Goal: Task Accomplishment & Management: Use online tool/utility

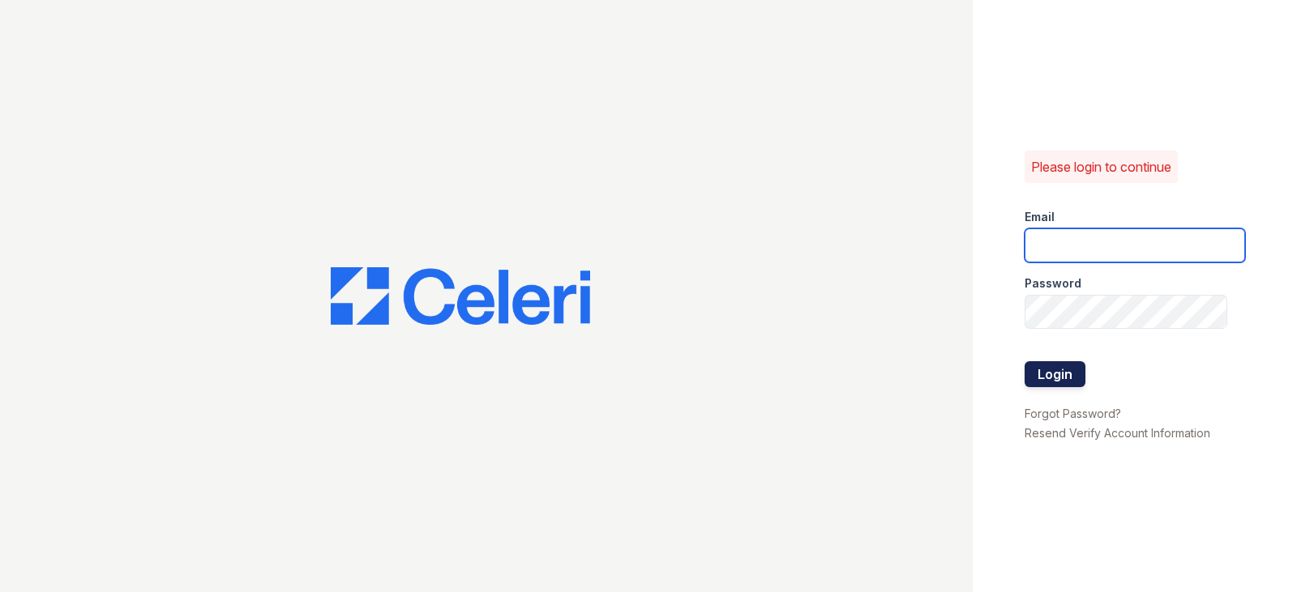
type input "[EMAIL_ADDRESS][DOMAIN_NAME]"
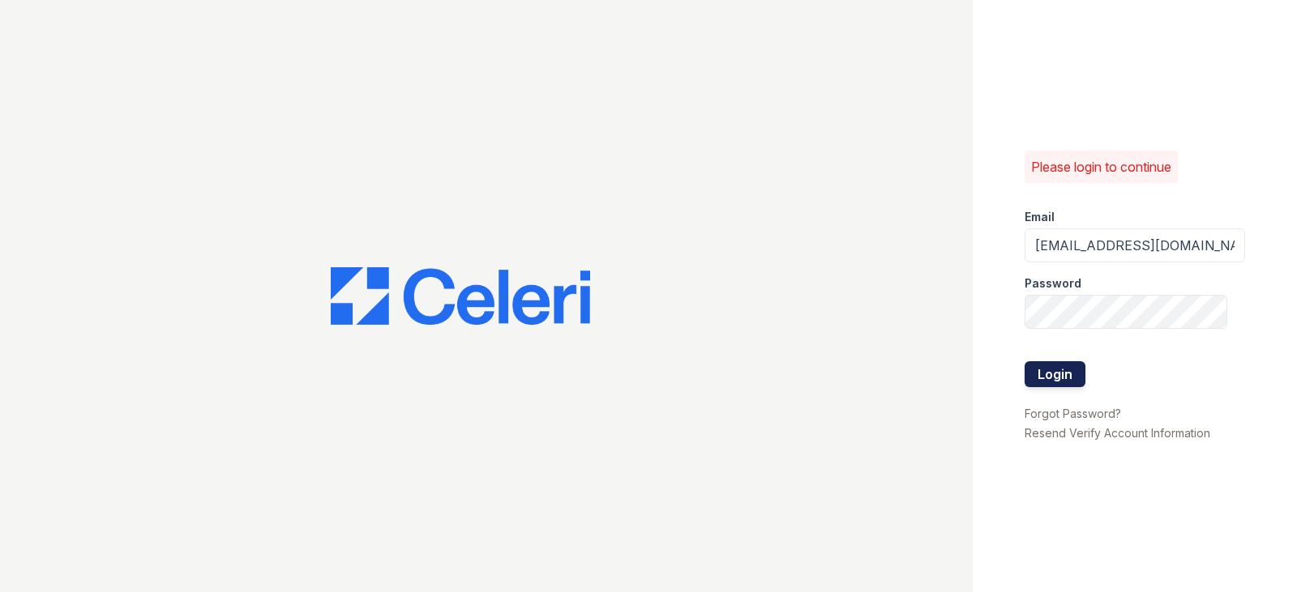
click at [1067, 379] on button "Login" at bounding box center [1055, 374] width 61 height 26
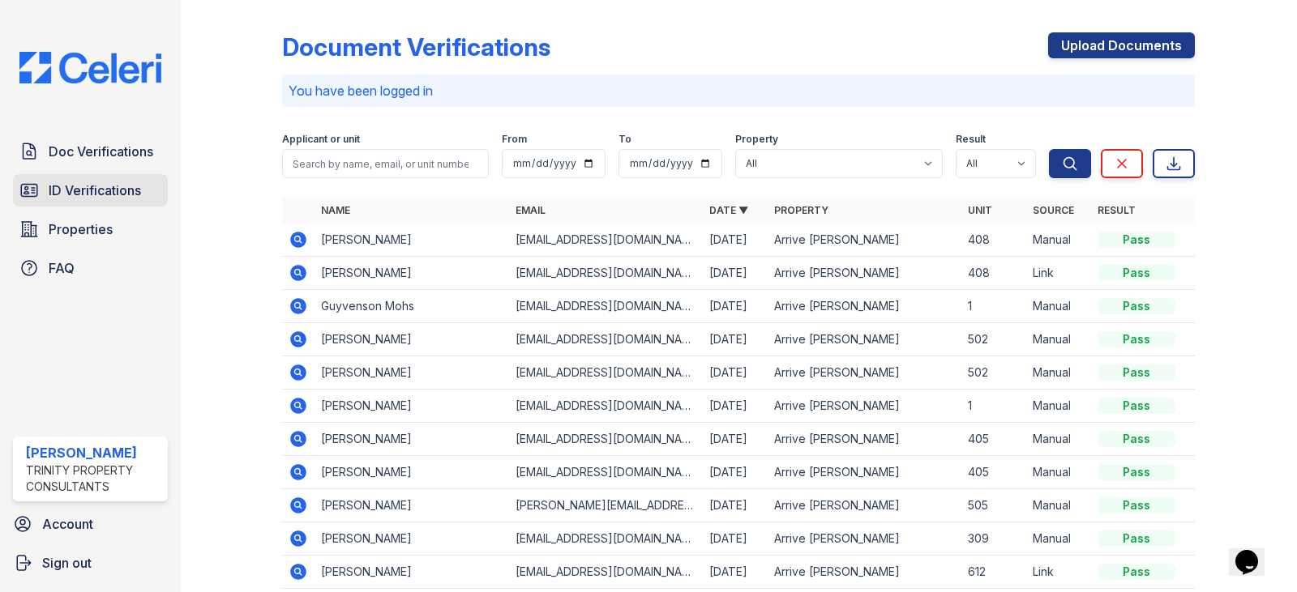
click at [107, 193] on span "ID Verifications" at bounding box center [95, 190] width 92 height 19
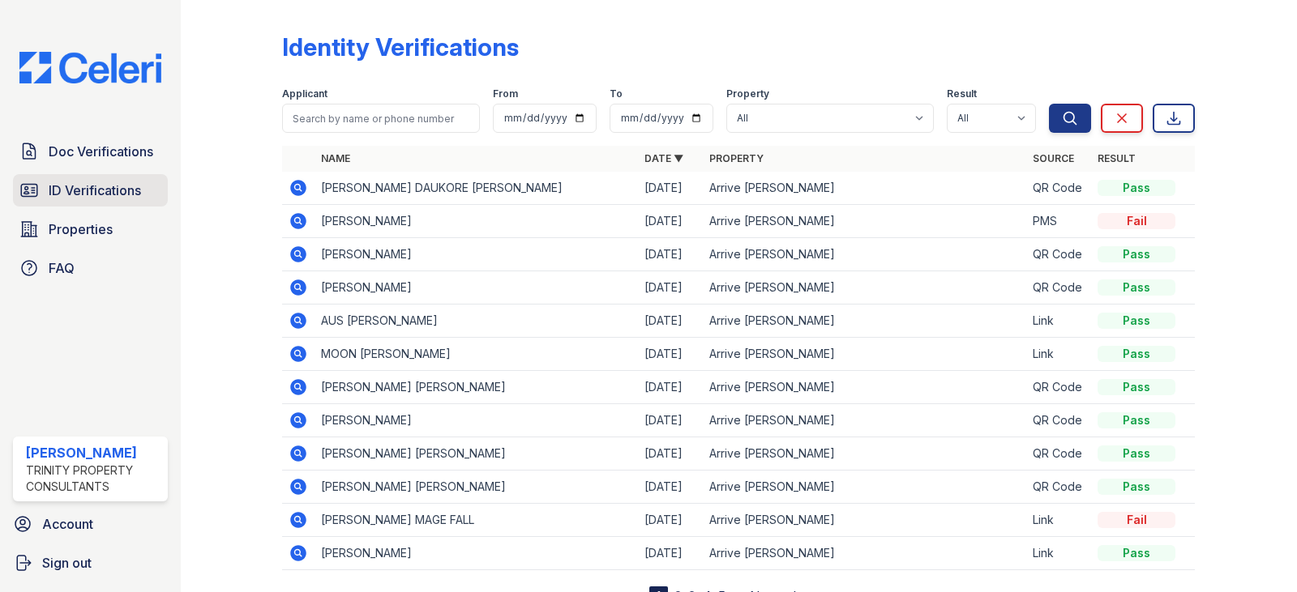
click at [125, 199] on span "ID Verifications" at bounding box center [95, 190] width 92 height 19
click at [101, 195] on span "ID Verifications" at bounding box center [95, 190] width 92 height 19
click at [108, 195] on span "ID Verifications" at bounding box center [95, 190] width 92 height 19
click at [113, 196] on span "ID Verifications" at bounding box center [95, 190] width 92 height 19
click at [101, 194] on span "ID Verifications" at bounding box center [95, 190] width 92 height 19
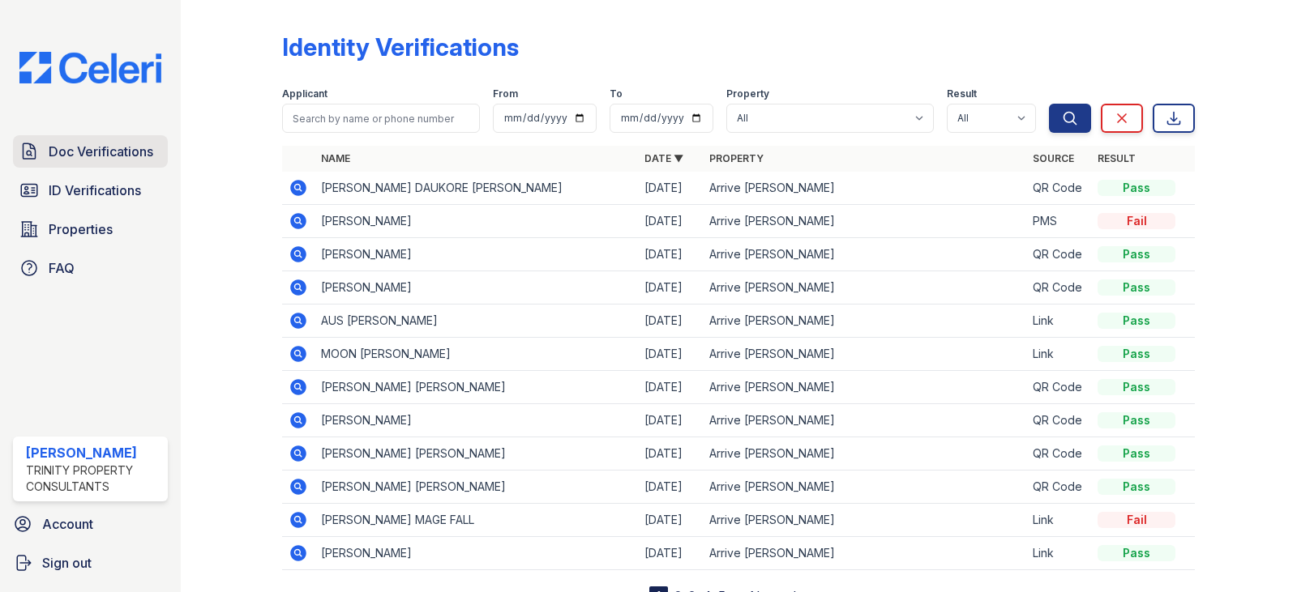
click at [111, 158] on span "Doc Verifications" at bounding box center [101, 151] width 105 height 19
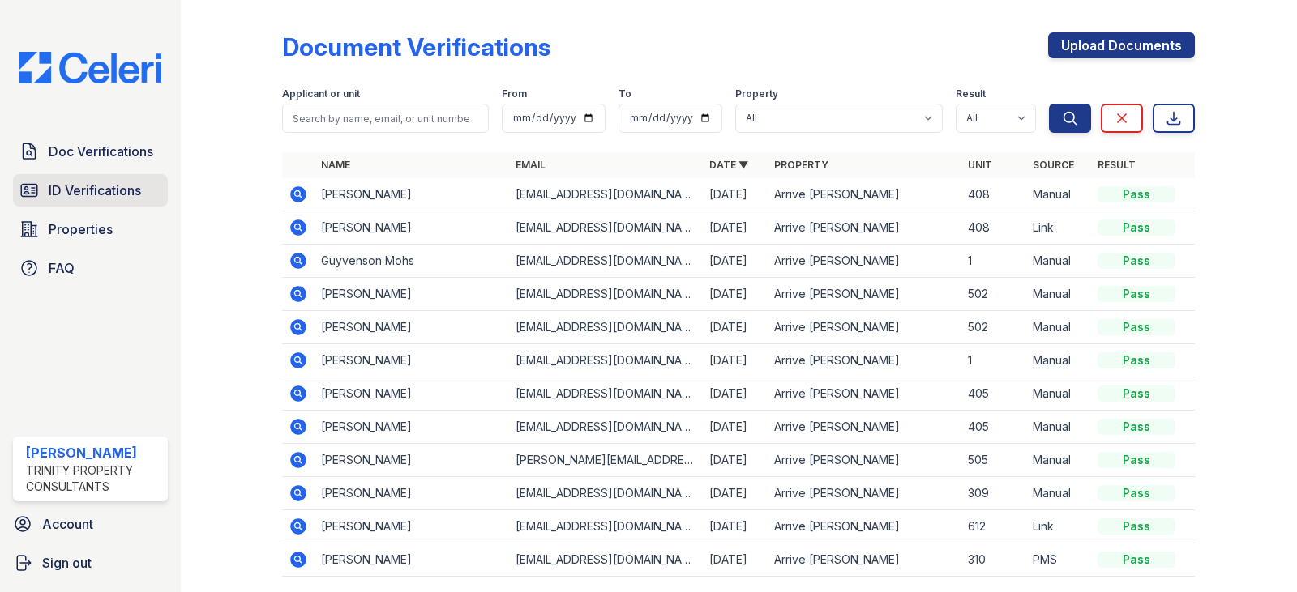
click at [117, 195] on span "ID Verifications" at bounding box center [95, 190] width 92 height 19
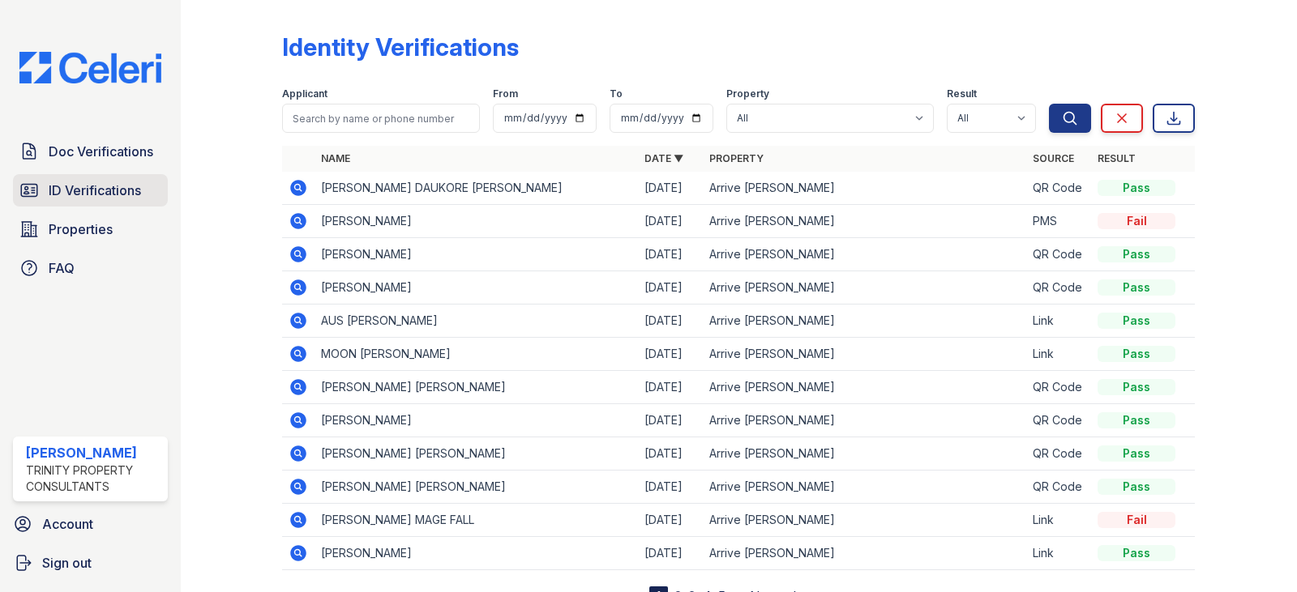
click at [113, 189] on span "ID Verifications" at bounding box center [95, 190] width 92 height 19
click at [82, 194] on span "ID Verifications" at bounding box center [95, 190] width 92 height 19
click at [83, 194] on span "ID Verifications" at bounding box center [95, 190] width 92 height 19
